Goal: Task Accomplishment & Management: Manage account settings

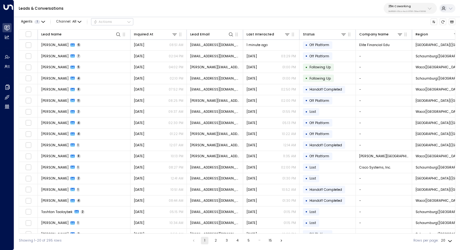
click at [419, 9] on div "25N Coworking 3b9800f4-81ca-4ec0-8758-72fbe4763f36" at bounding box center [408, 8] width 38 height 8
type input "*****"
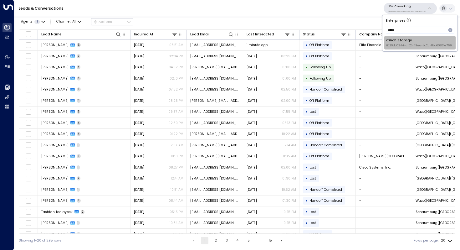
click at [406, 44] on span "ID: 20dc0344-df52-49ea-bc2a-8bb80861e769" at bounding box center [419, 46] width 66 height 4
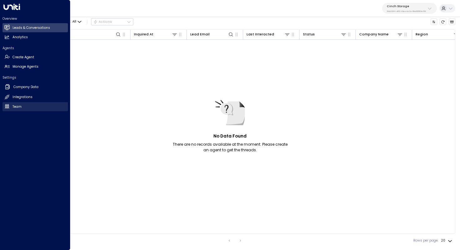
click at [28, 106] on link "Team Team" at bounding box center [35, 106] width 65 height 9
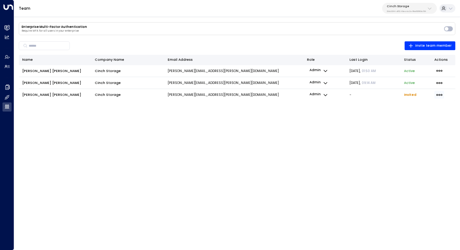
click at [439, 95] on icon "button" at bounding box center [439, 95] width 6 height 2
click at [320, 152] on div at bounding box center [230, 125] width 460 height 250
click at [439, 95] on icon "button" at bounding box center [439, 95] width 6 height 2
click at [415, 108] on span "Resend Invite" at bounding box center [412, 105] width 24 height 5
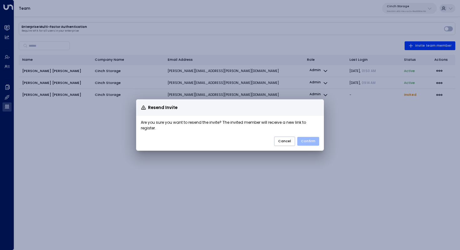
click at [307, 139] on button "Confirm" at bounding box center [308, 141] width 22 height 9
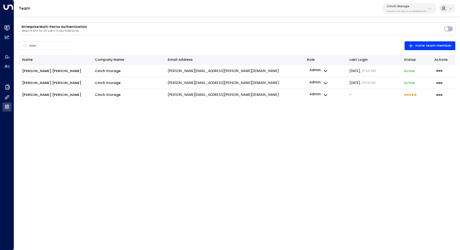
click at [425, 8] on div "Cinch Storage 20dc0344-df52-49ea-bc2a-8bb80861e769" at bounding box center [406, 8] width 39 height 8
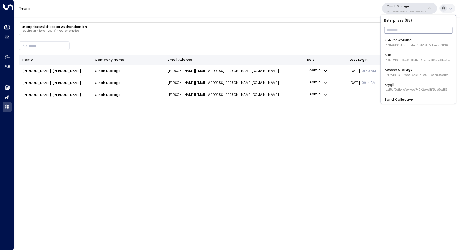
click at [399, 29] on input "text" at bounding box center [418, 30] width 69 height 10
type input "***"
click at [402, 39] on div "Access Storage ID: 17248963-7bae-4f68-a6e0-04e589c1c15e" at bounding box center [417, 43] width 64 height 10
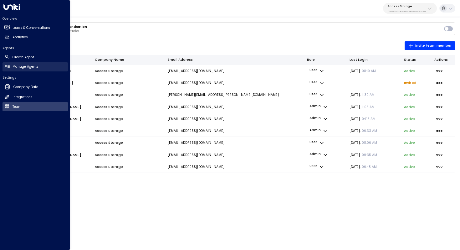
click at [28, 63] on link "Manage Agents Manage Agents" at bounding box center [35, 66] width 65 height 9
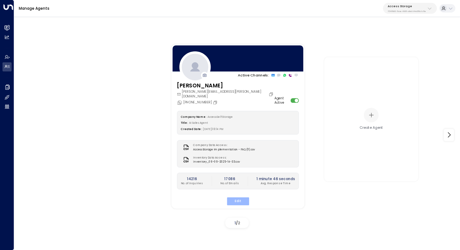
click at [242, 197] on button "Edit" at bounding box center [238, 201] width 22 height 8
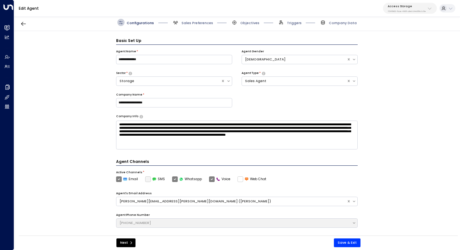
scroll to position [7, 0]
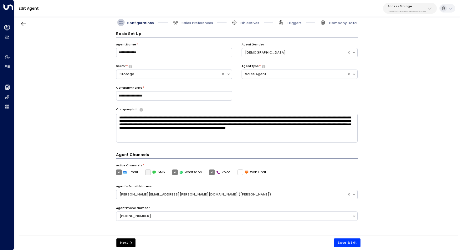
click at [193, 28] on div "Configurations Sales Preferences Objectives Triggers Company Data" at bounding box center [237, 22] width 446 height 17
click at [194, 23] on span "Sales Preferences" at bounding box center [198, 23] width 32 height 5
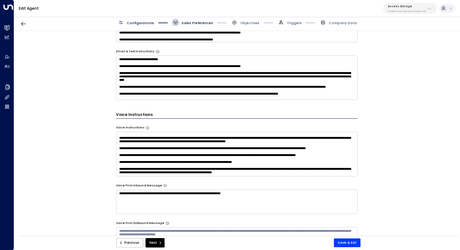
scroll to position [315, 0]
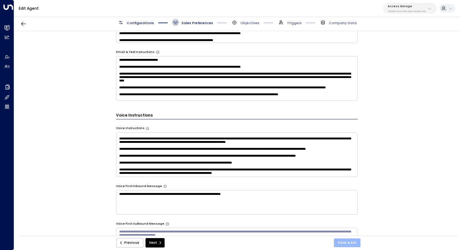
click at [346, 246] on button "Save & Exit" at bounding box center [347, 242] width 27 height 9
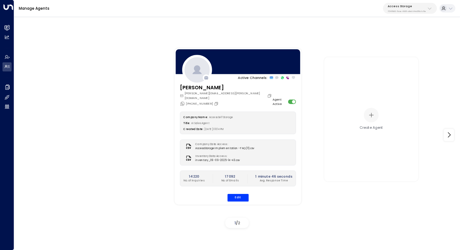
click at [412, 8] on div "Access Storage 17248963-7bae-4f68-a6e0-04e589c1c15e" at bounding box center [407, 8] width 38 height 8
type input "***"
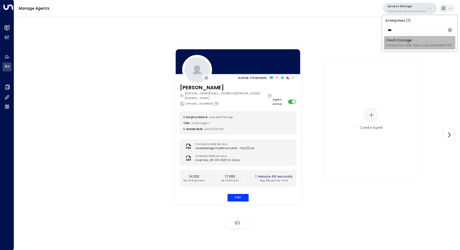
click at [407, 43] on div "Cinch Storage ID: 20dc0344-df52-49ea-bc2a-8bb80861e769" at bounding box center [419, 43] width 66 height 10
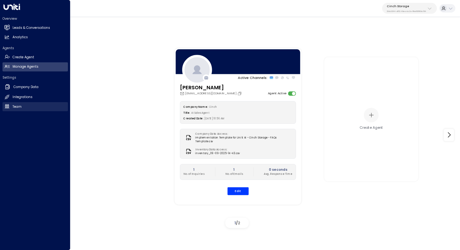
click at [18, 106] on h2 "Team" at bounding box center [17, 106] width 9 height 5
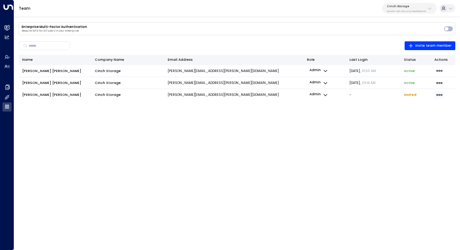
click at [437, 95] on icon "button" at bounding box center [439, 94] width 7 height 7
click at [327, 134] on div at bounding box center [230, 125] width 460 height 250
click at [420, 12] on p "20dc0344-df52-49ea-bc2a-8bb80861e769" at bounding box center [406, 11] width 39 height 3
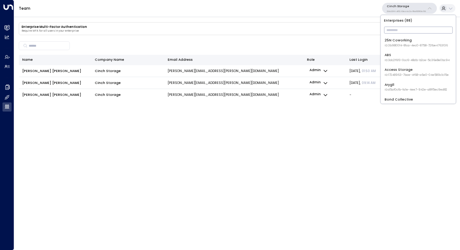
click at [403, 32] on input "text" at bounding box center [418, 30] width 69 height 10
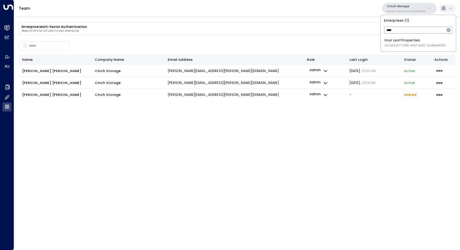
type input "****"
click at [408, 42] on div "Four Leaf Properties ID: 34e1cd17-0f68-49af-bd32-3c48ce8611d1" at bounding box center [415, 43] width 61 height 10
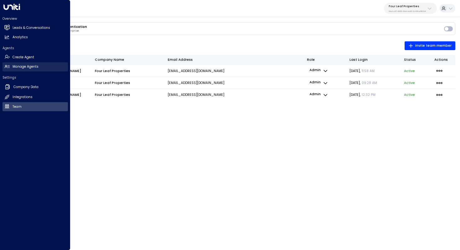
click at [17, 64] on link "Manage Agents Manage Agents" at bounding box center [35, 66] width 65 height 9
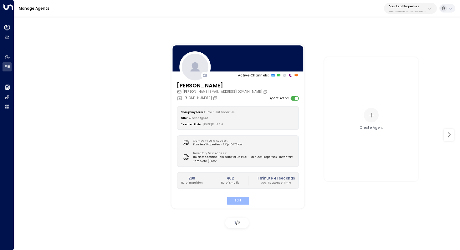
click at [242, 197] on button "Edit" at bounding box center [238, 200] width 22 height 8
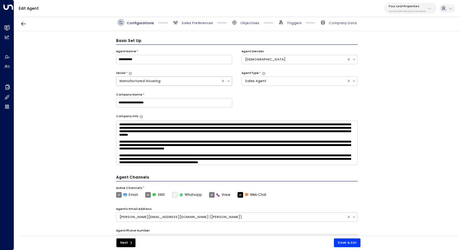
scroll to position [7, 0]
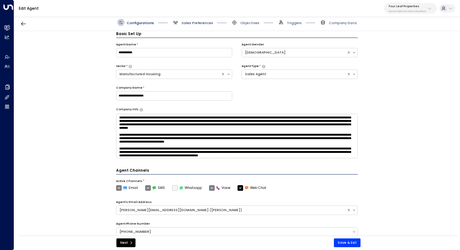
click at [193, 22] on span "Sales Preferences" at bounding box center [198, 23] width 32 height 5
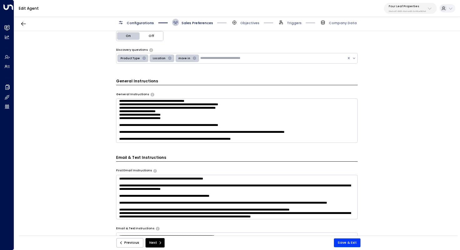
scroll to position [79, 0]
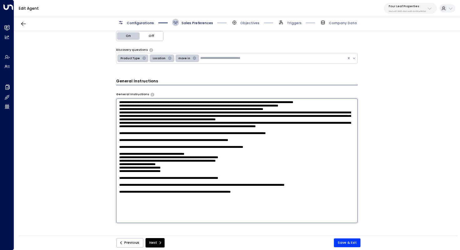
click at [226, 130] on textarea at bounding box center [237, 160] width 242 height 125
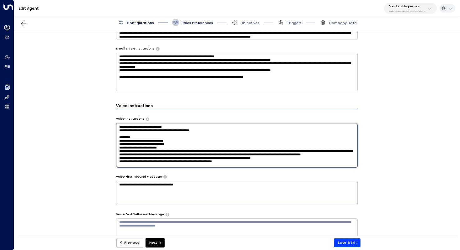
click at [326, 150] on textarea at bounding box center [237, 145] width 242 height 44
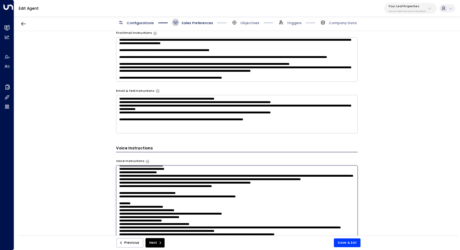
scroll to position [296, 0]
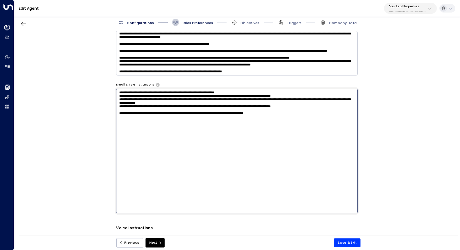
click at [136, 120] on textarea "**********" at bounding box center [237, 151] width 242 height 125
drag, startPoint x: 148, startPoint y: 122, endPoint x: 178, endPoint y: 122, distance: 30.1
click at [178, 122] on textarea "**********" at bounding box center [237, 151] width 242 height 125
click at [345, 242] on button "Save & Exit" at bounding box center [347, 242] width 27 height 9
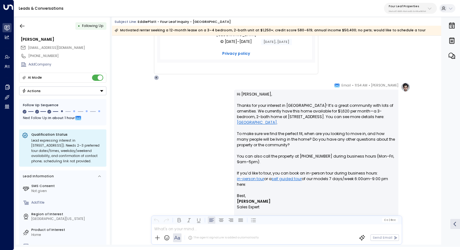
scroll to position [346, 0]
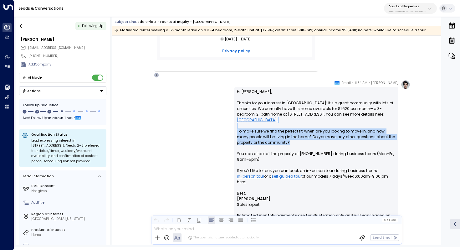
drag, startPoint x: 296, startPoint y: 141, endPoint x: 241, endPoint y: 123, distance: 57.4
click at [241, 123] on p "Hi Eddie, Thanks for your interest in Summerhill Village! It’s a great communit…" at bounding box center [316, 139] width 159 height 101
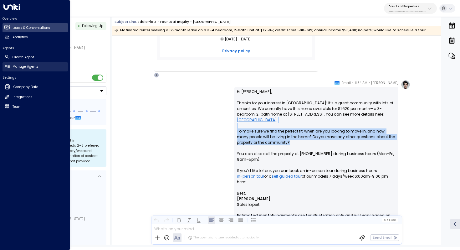
click at [16, 67] on h2 "Manage Agents" at bounding box center [26, 66] width 26 height 5
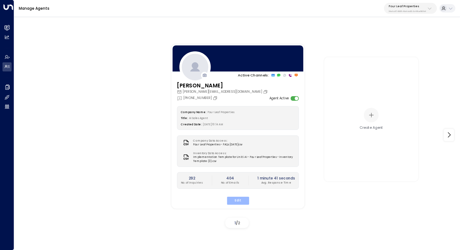
click at [242, 196] on button "Edit" at bounding box center [238, 200] width 22 height 8
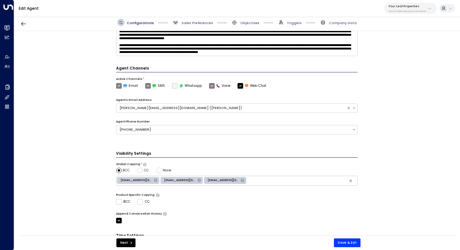
scroll to position [152, 0]
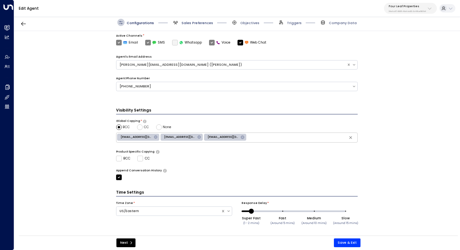
click at [204, 25] on span "Sales Preferences" at bounding box center [198, 23] width 32 height 5
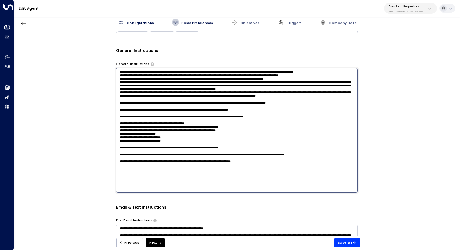
scroll to position [20, 0]
click at [128, 99] on textarea at bounding box center [237, 130] width 242 height 125
drag, startPoint x: 135, startPoint y: 178, endPoint x: 191, endPoint y: 176, distance: 55.5
click at [191, 176] on textarea at bounding box center [237, 130] width 242 height 125
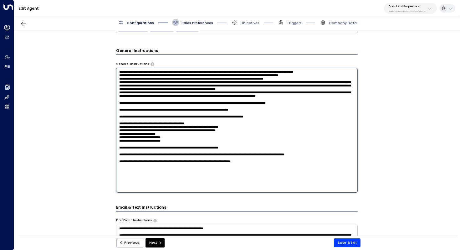
drag, startPoint x: 329, startPoint y: 179, endPoint x: 311, endPoint y: 179, distance: 18.2
click at [311, 179] on textarea at bounding box center [237, 130] width 242 height 125
